Goal: Transaction & Acquisition: Purchase product/service

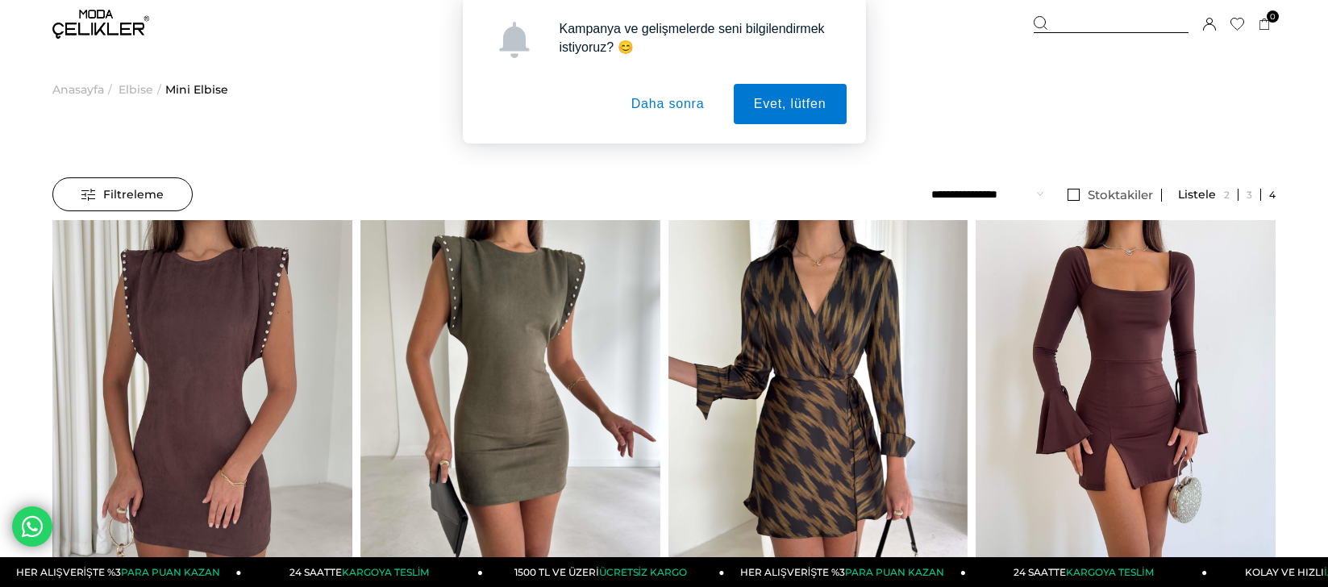
click at [1044, 194] on ul "**********" at bounding box center [1104, 194] width 344 height 35
click at [1037, 194] on select "**********" at bounding box center [988, 194] width 112 height 34
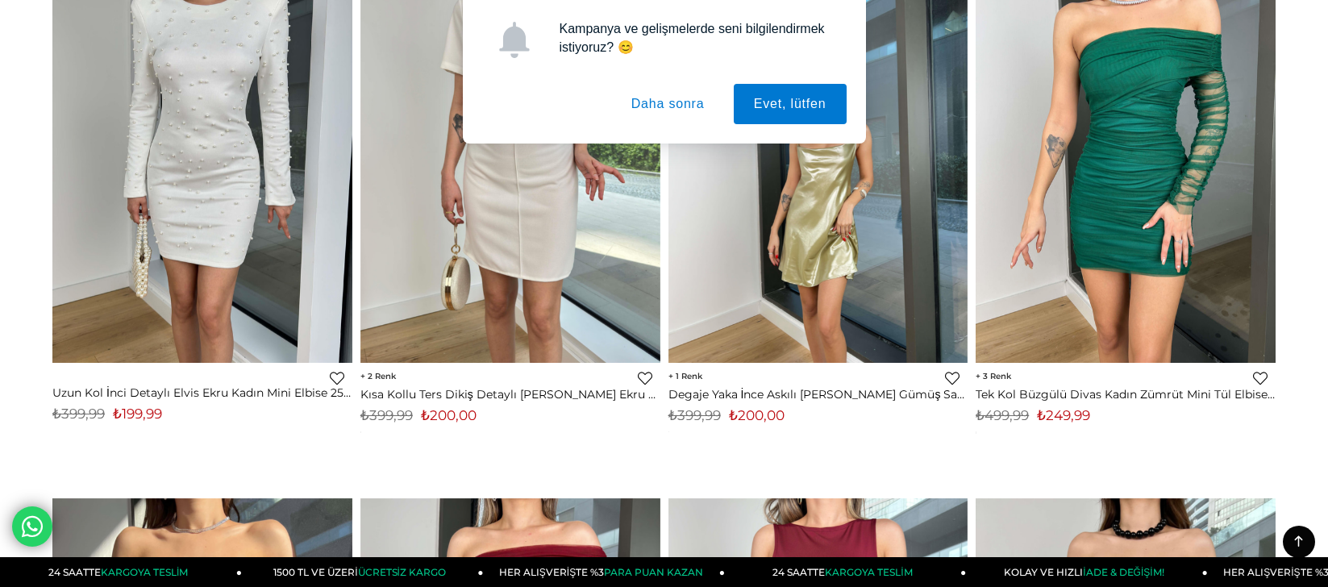
scroll to position [107, 0]
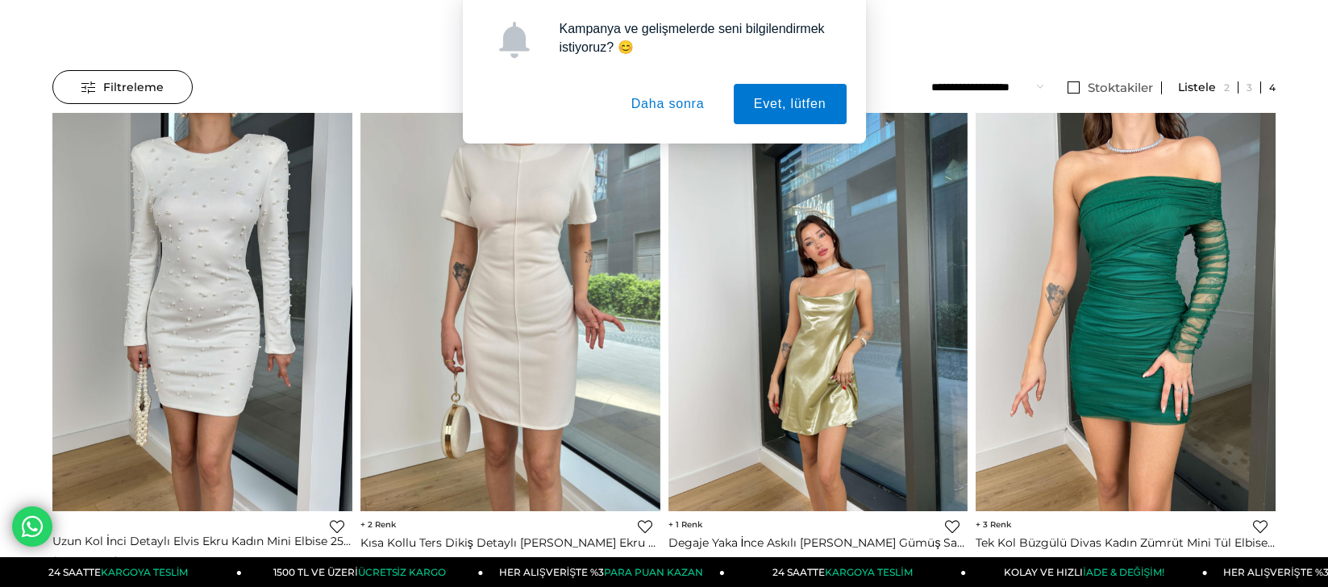
drag, startPoint x: 658, startPoint y: 102, endPoint x: 702, endPoint y: 288, distance: 190.5
click at [658, 102] on button "Daha sonra" at bounding box center [668, 104] width 114 height 40
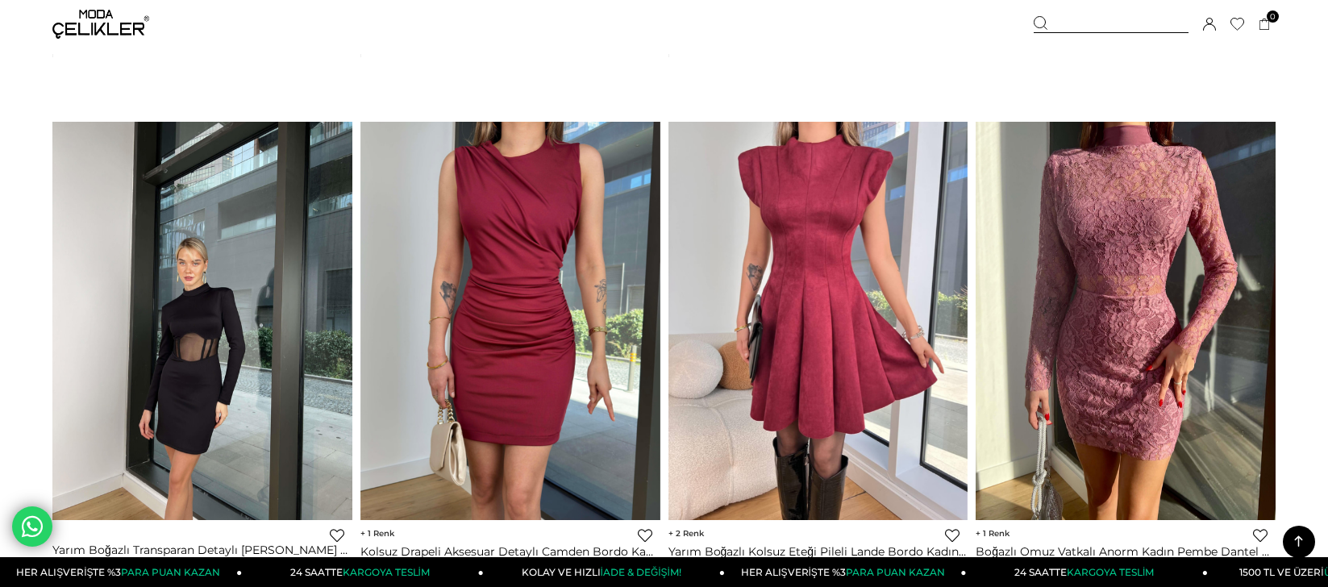
scroll to position [6022, 0]
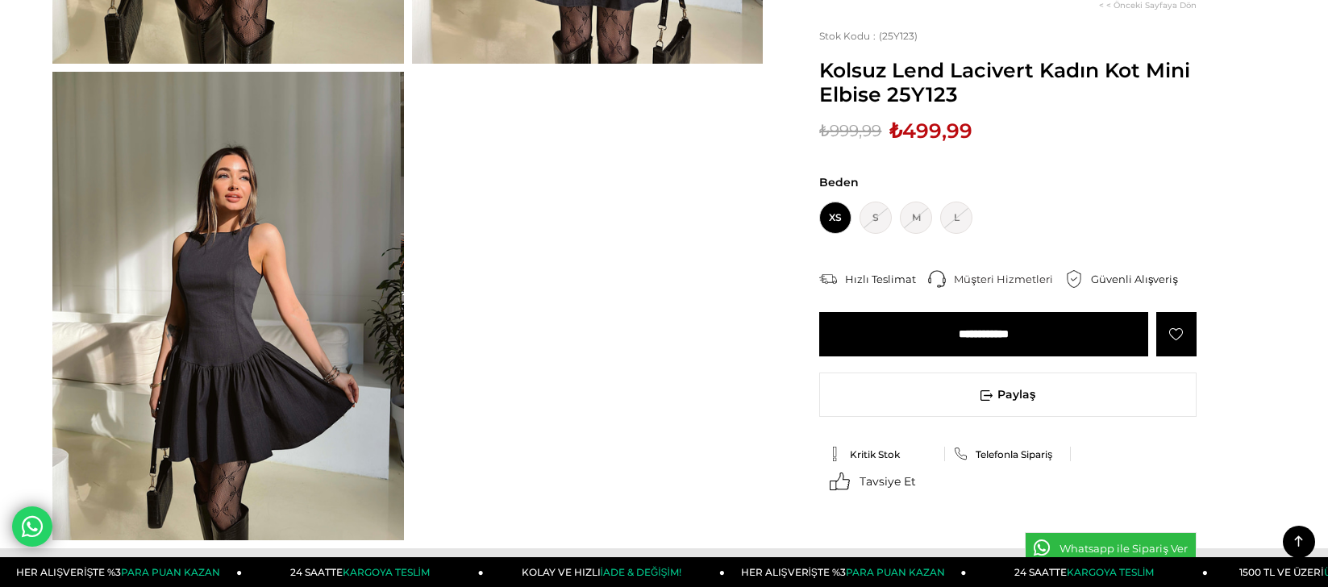
scroll to position [538, 0]
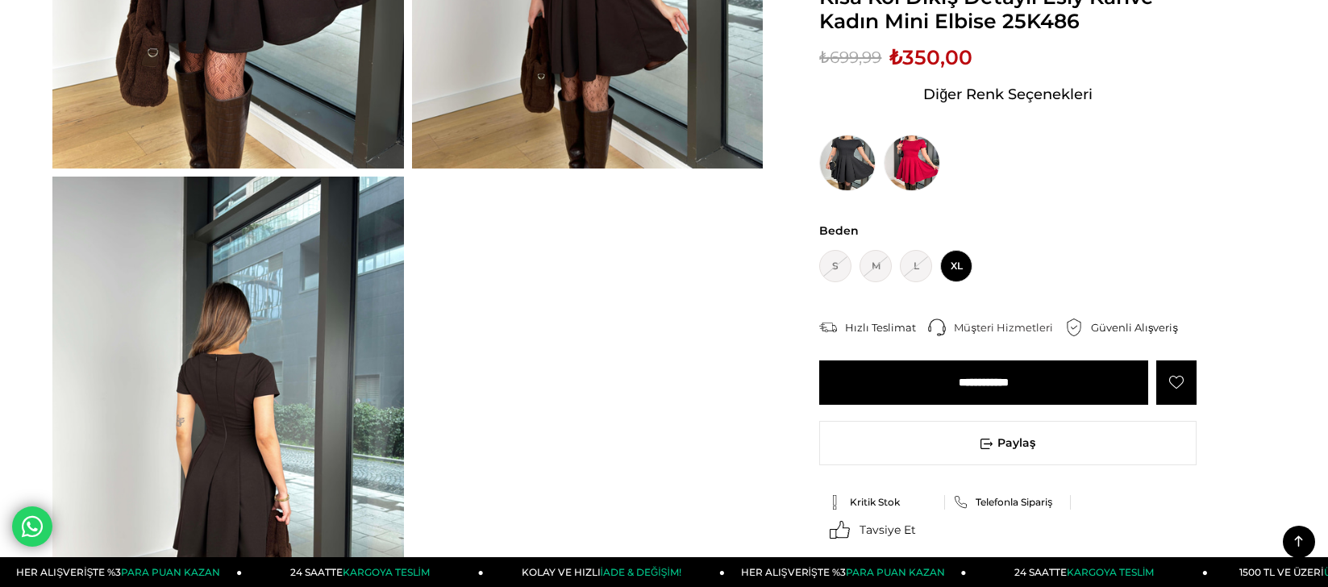
scroll to position [538, 0]
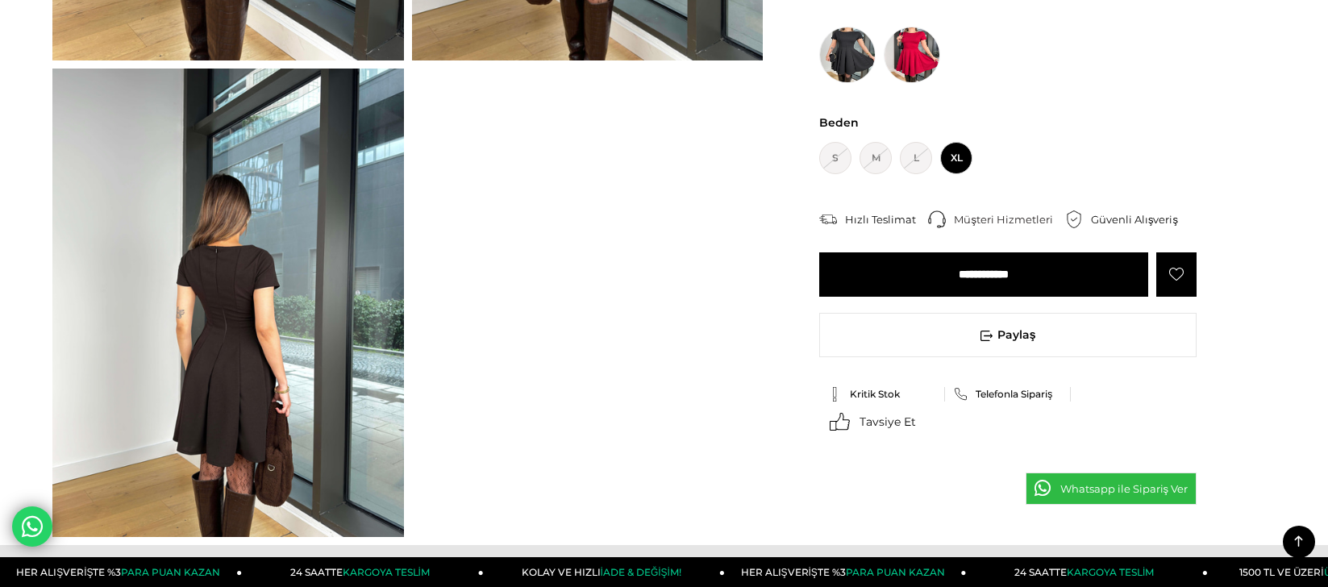
click at [250, 298] on img at bounding box center [228, 303] width 352 height 468
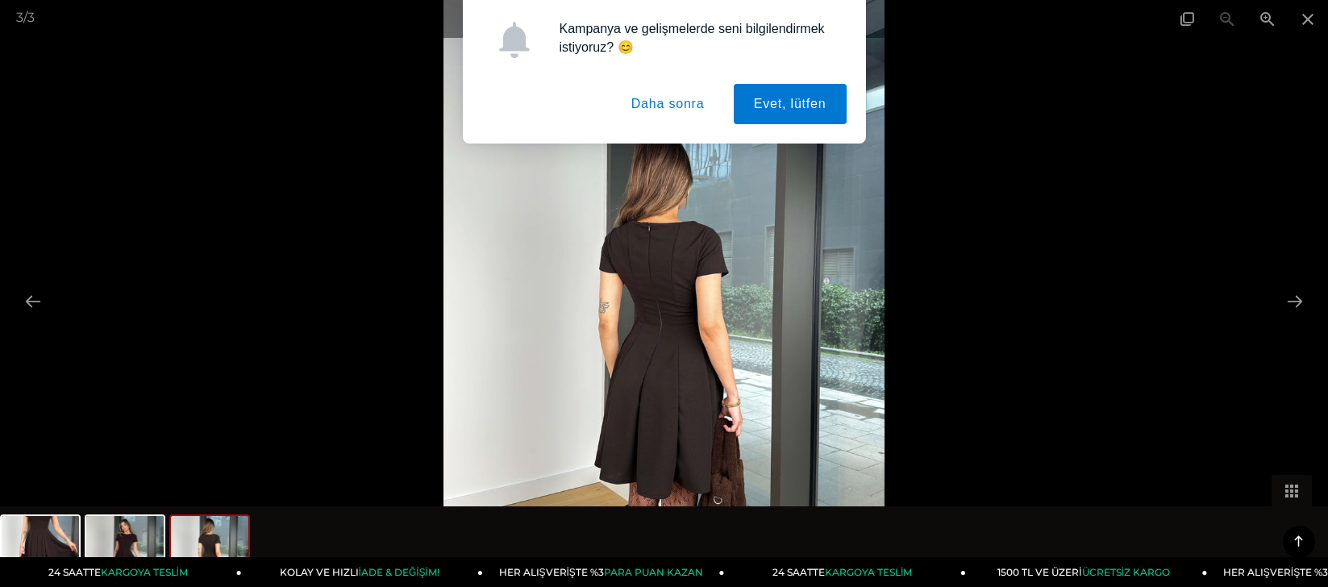
click at [665, 105] on button "Daha sonra" at bounding box center [668, 104] width 114 height 40
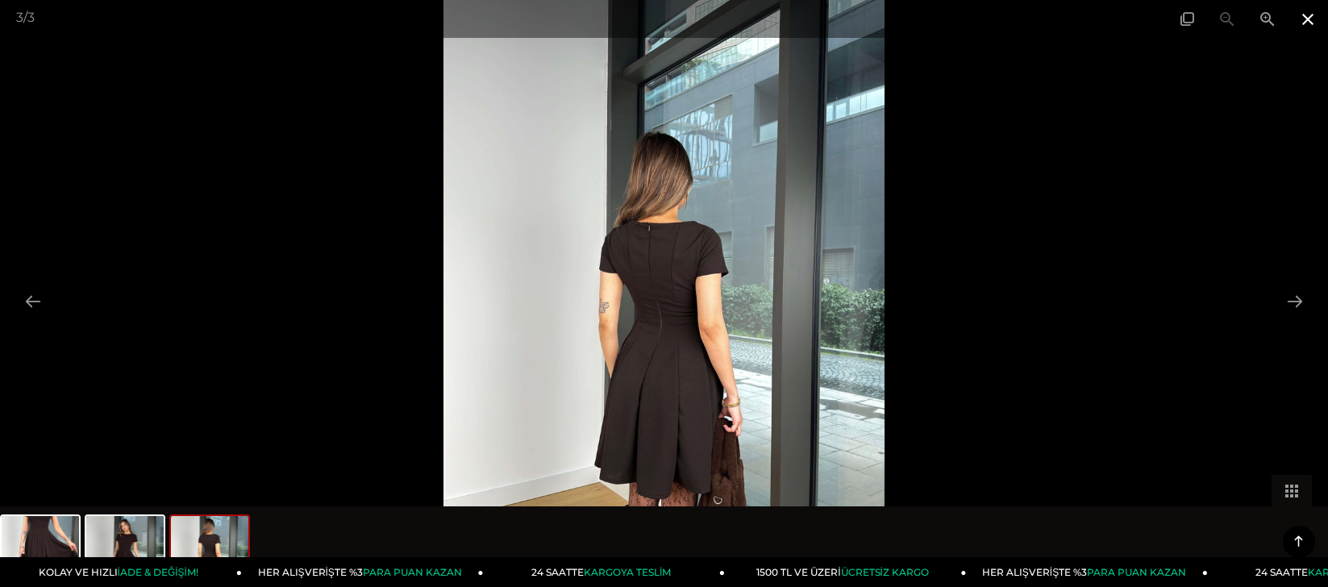
click at [1310, 17] on span at bounding box center [1308, 19] width 40 height 38
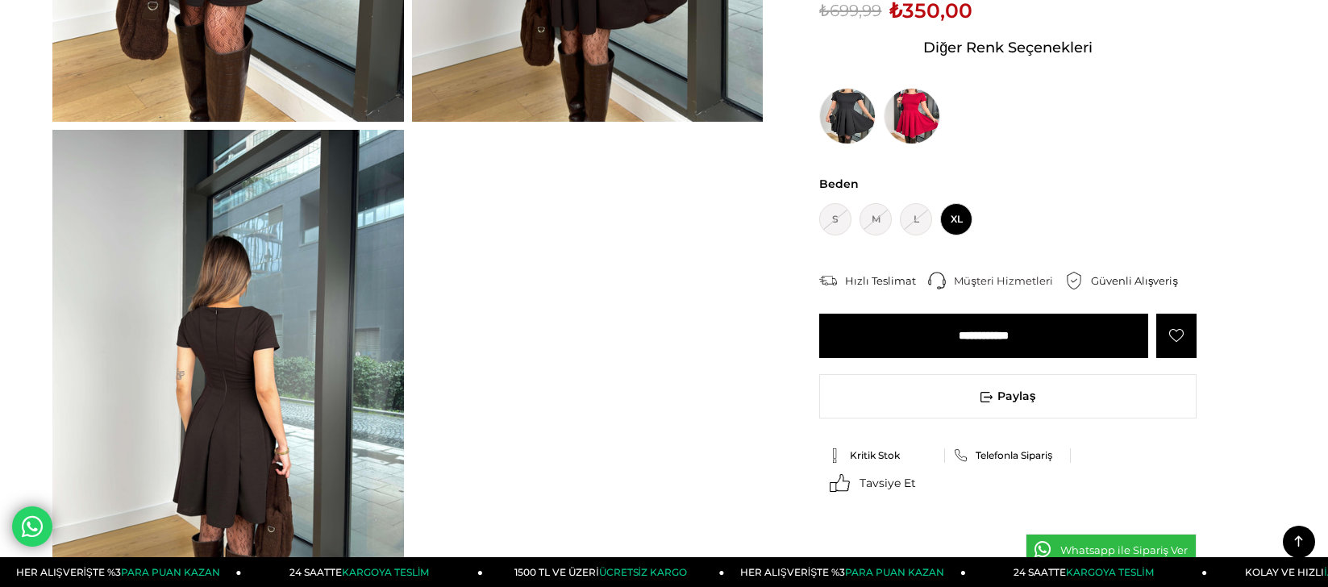
scroll to position [645, 0]
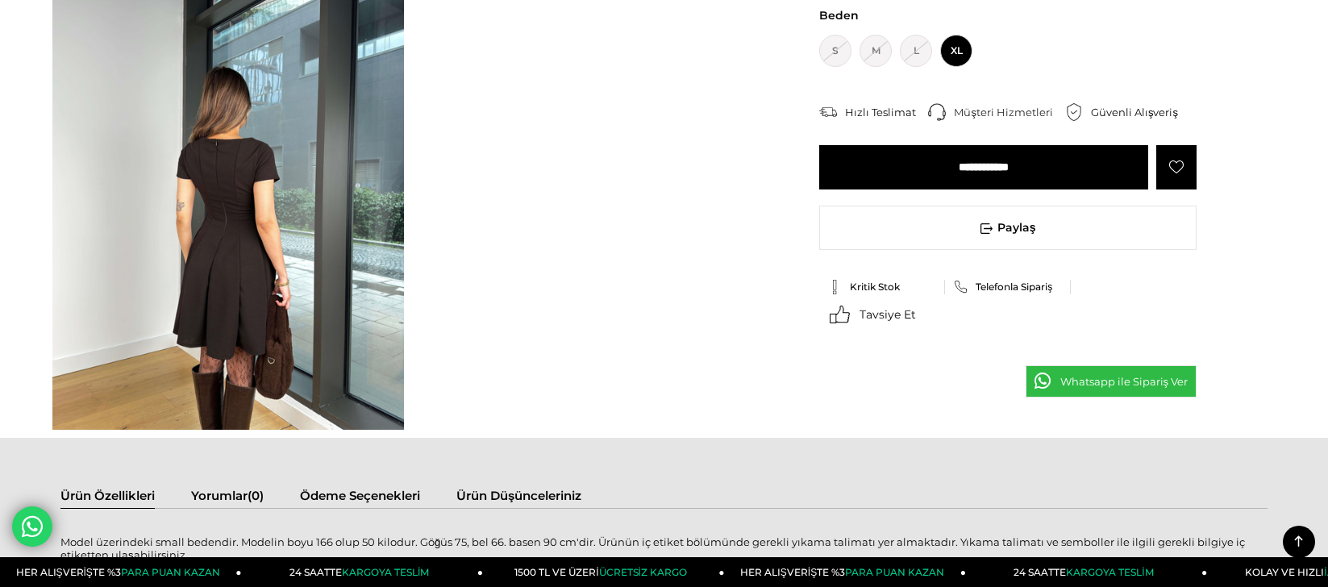
click at [269, 246] on img at bounding box center [228, 195] width 352 height 468
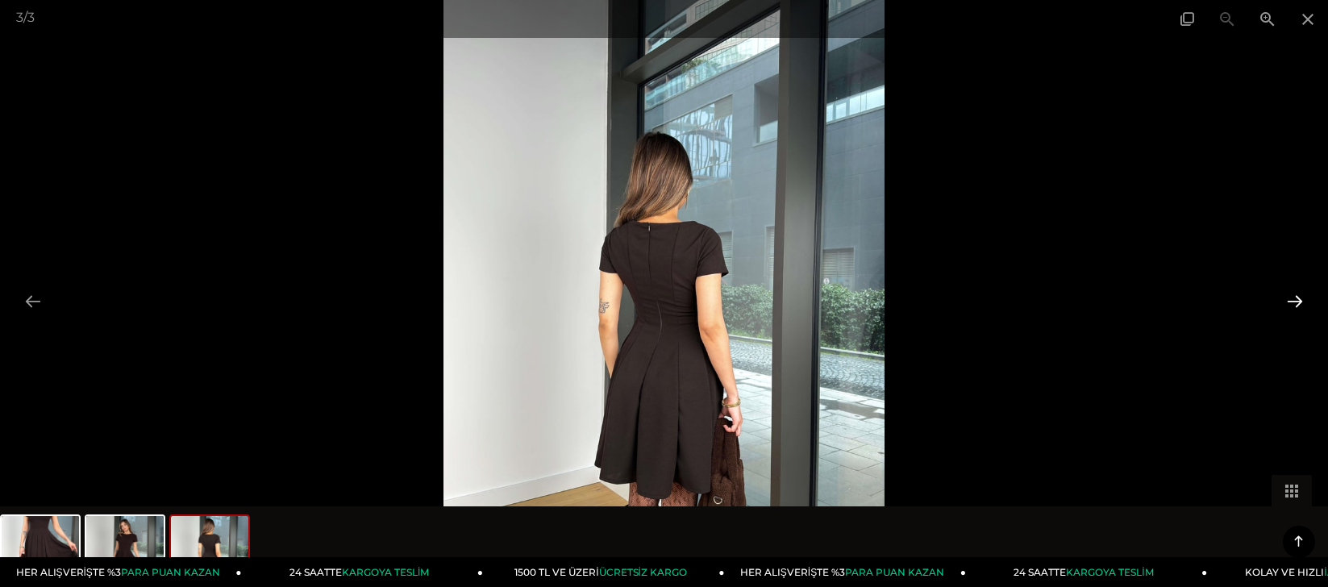
click at [1290, 296] on button at bounding box center [1295, 301] width 34 height 31
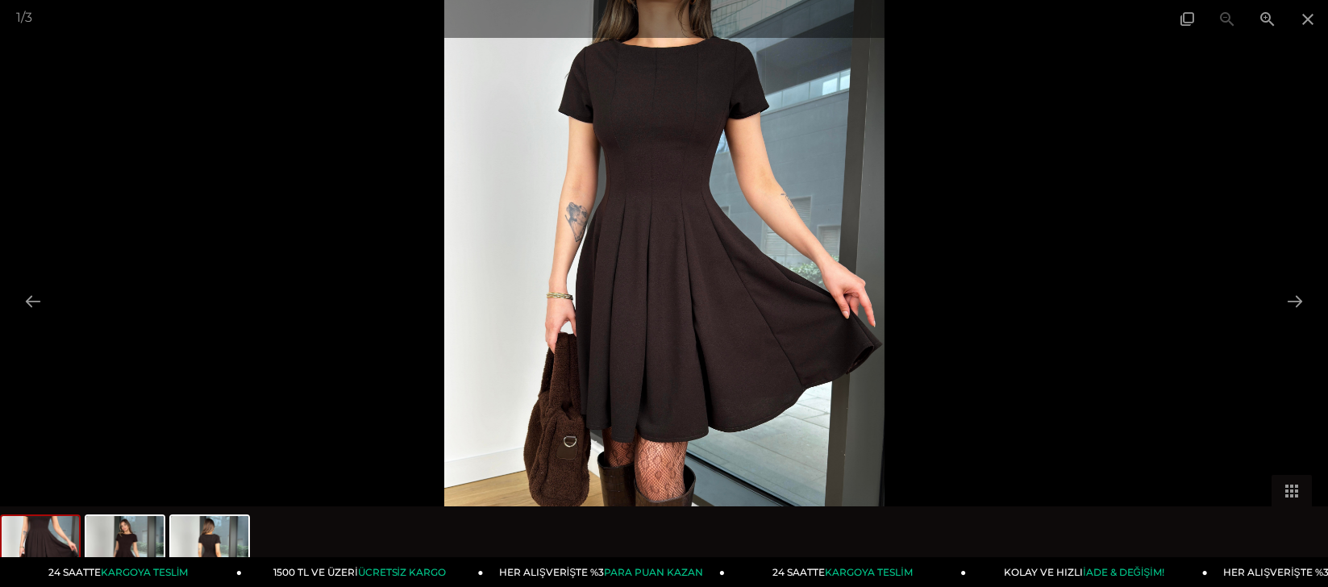
click at [685, 307] on img at bounding box center [664, 293] width 440 height 587
click at [1303, 14] on span at bounding box center [1308, 19] width 40 height 38
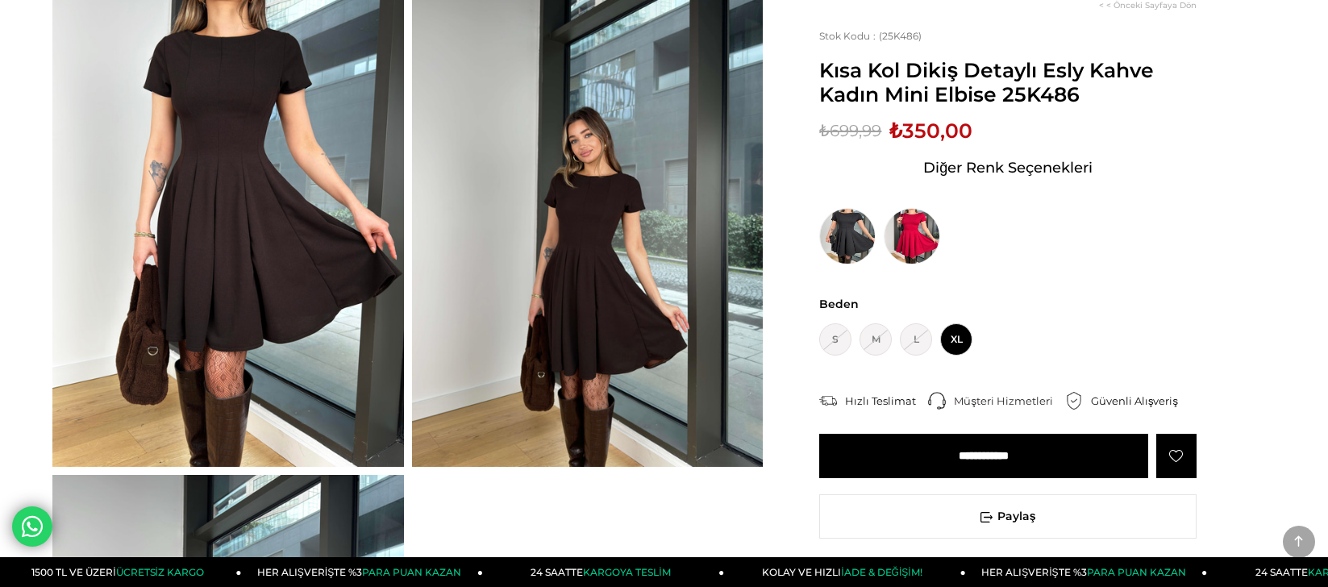
scroll to position [215, 0]
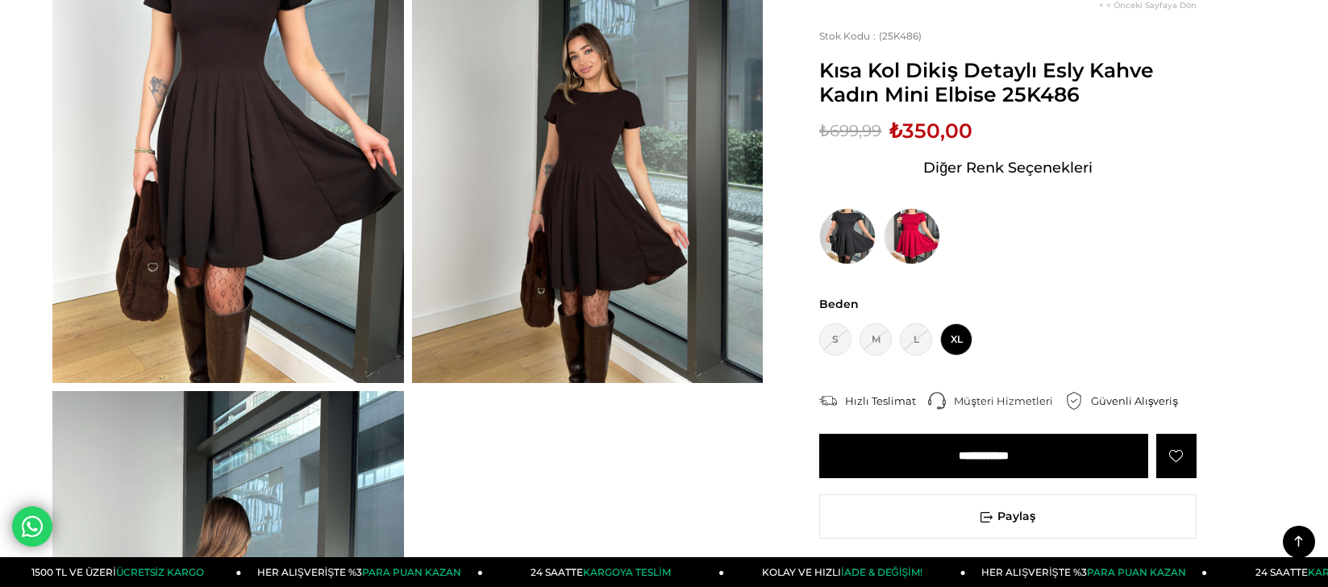
click at [1046, 446] on input "**********" at bounding box center [983, 456] width 329 height 44
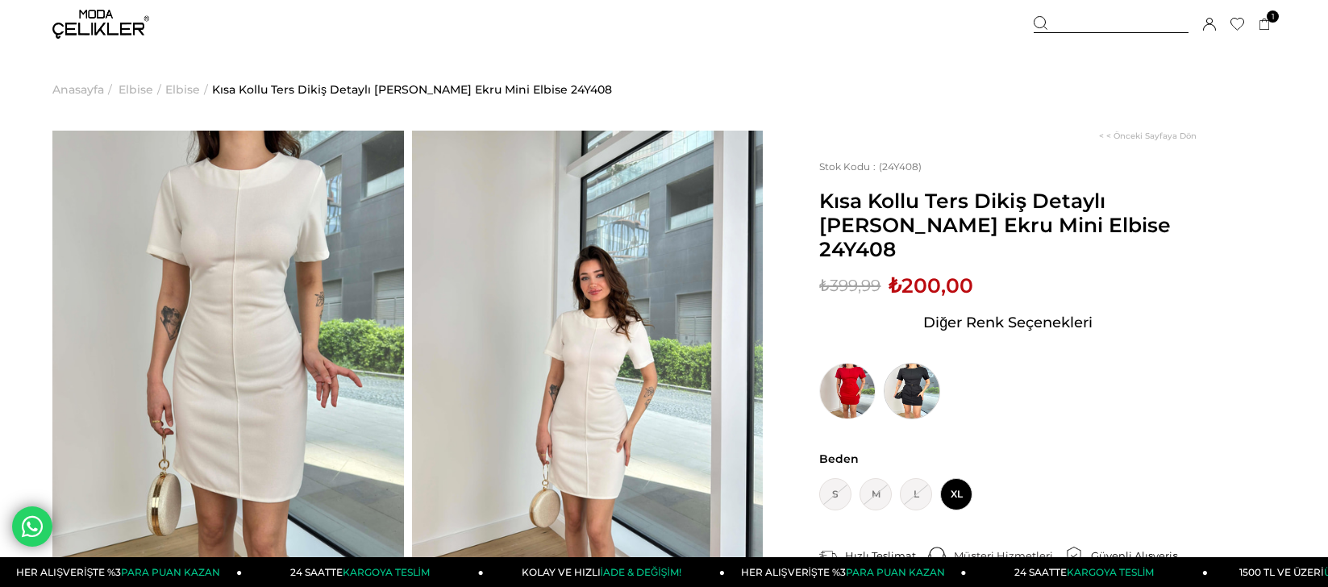
click at [901, 365] on img at bounding box center [912, 391] width 56 height 56
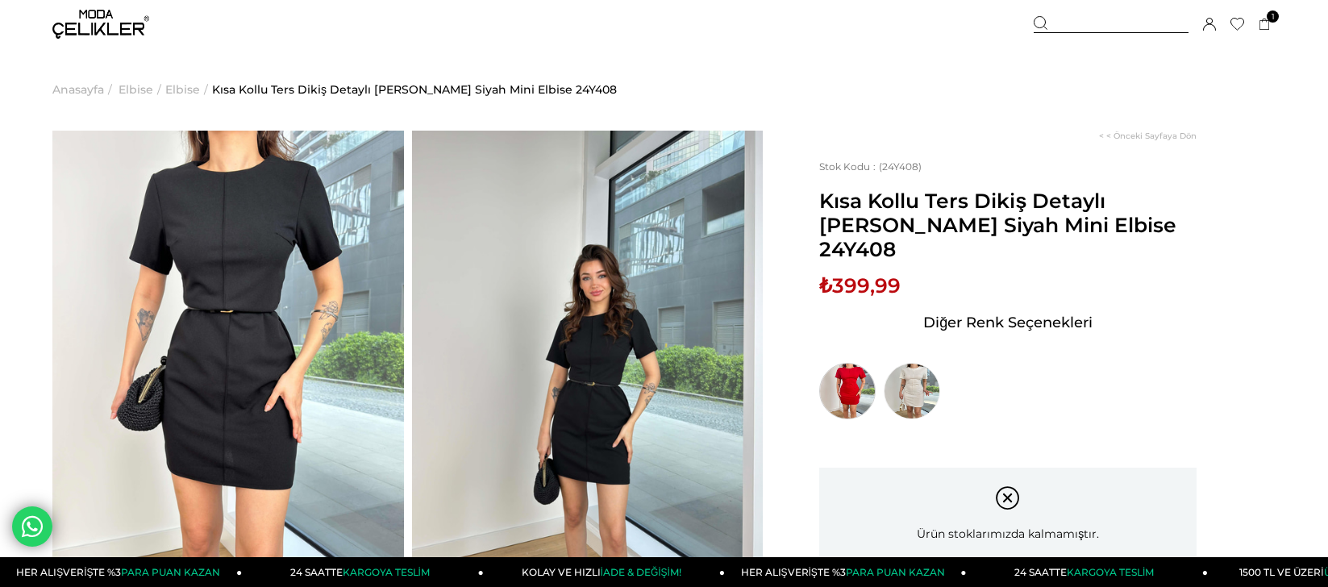
click at [859, 369] on img at bounding box center [847, 391] width 56 height 56
